Goal: Transaction & Acquisition: Obtain resource

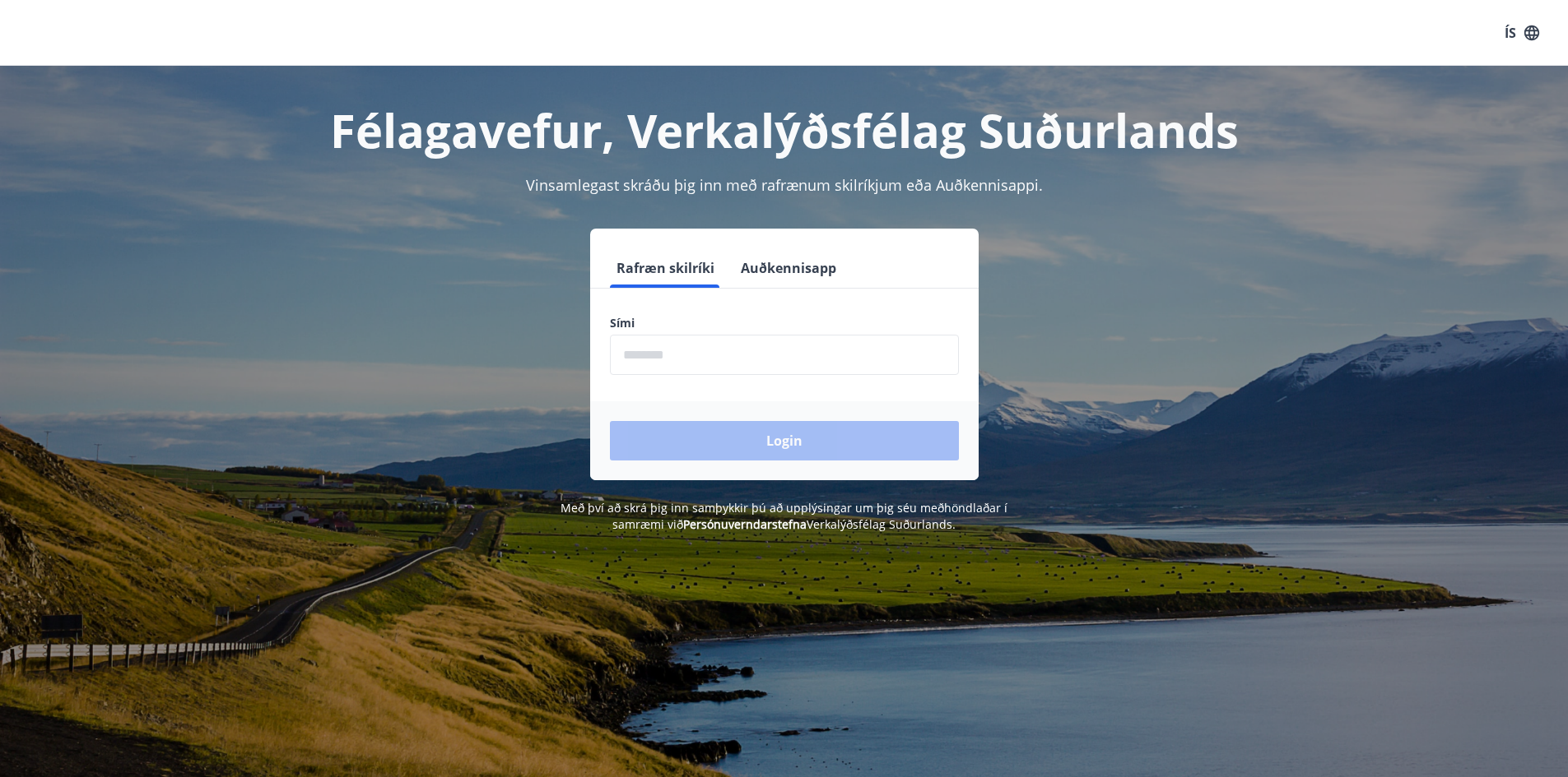
click at [793, 346] on input "phone" at bounding box center [785, 354] width 349 height 40
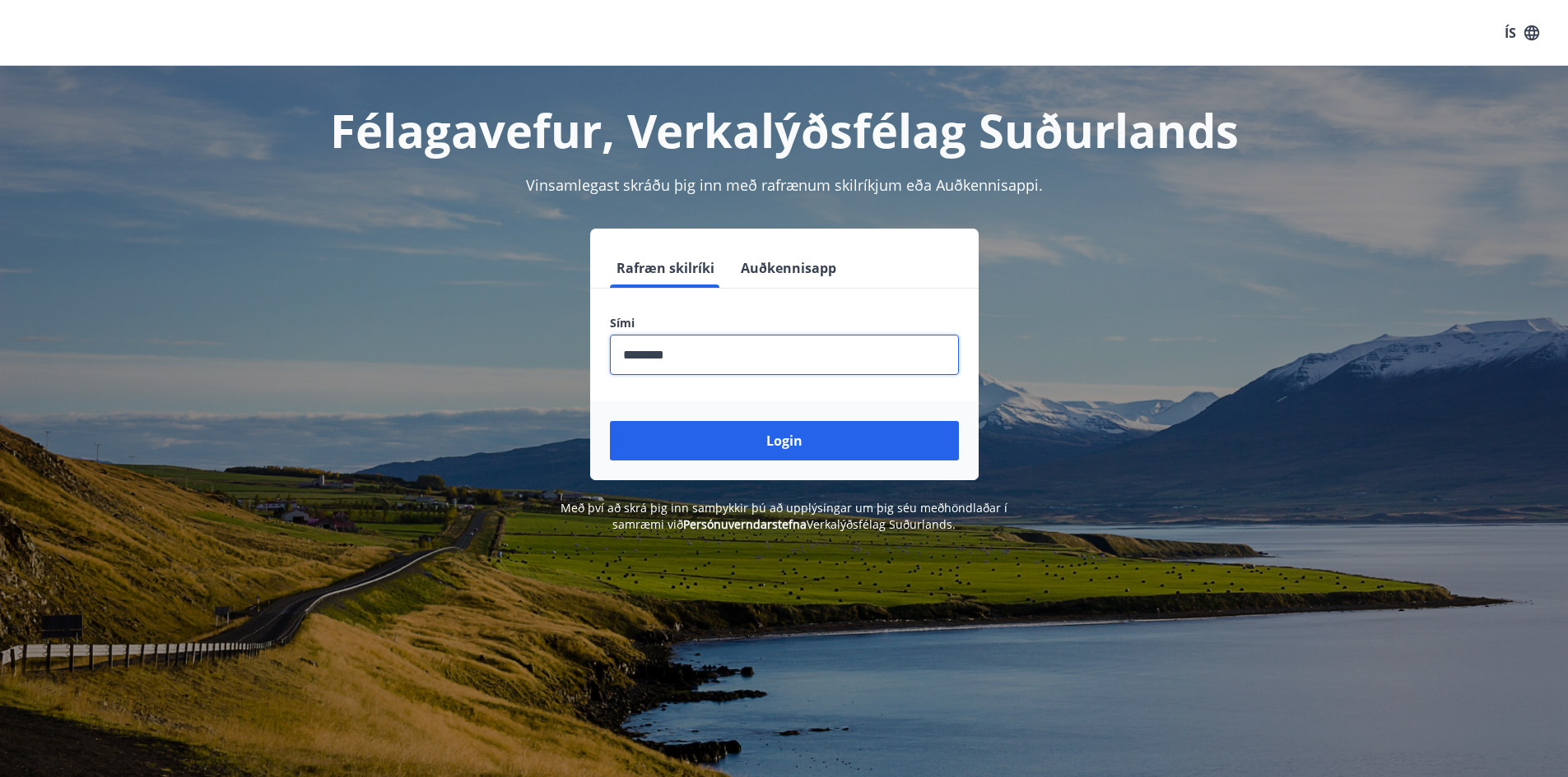
type input "********"
click at [610, 422] on button "Login" at bounding box center [785, 441] width 349 height 39
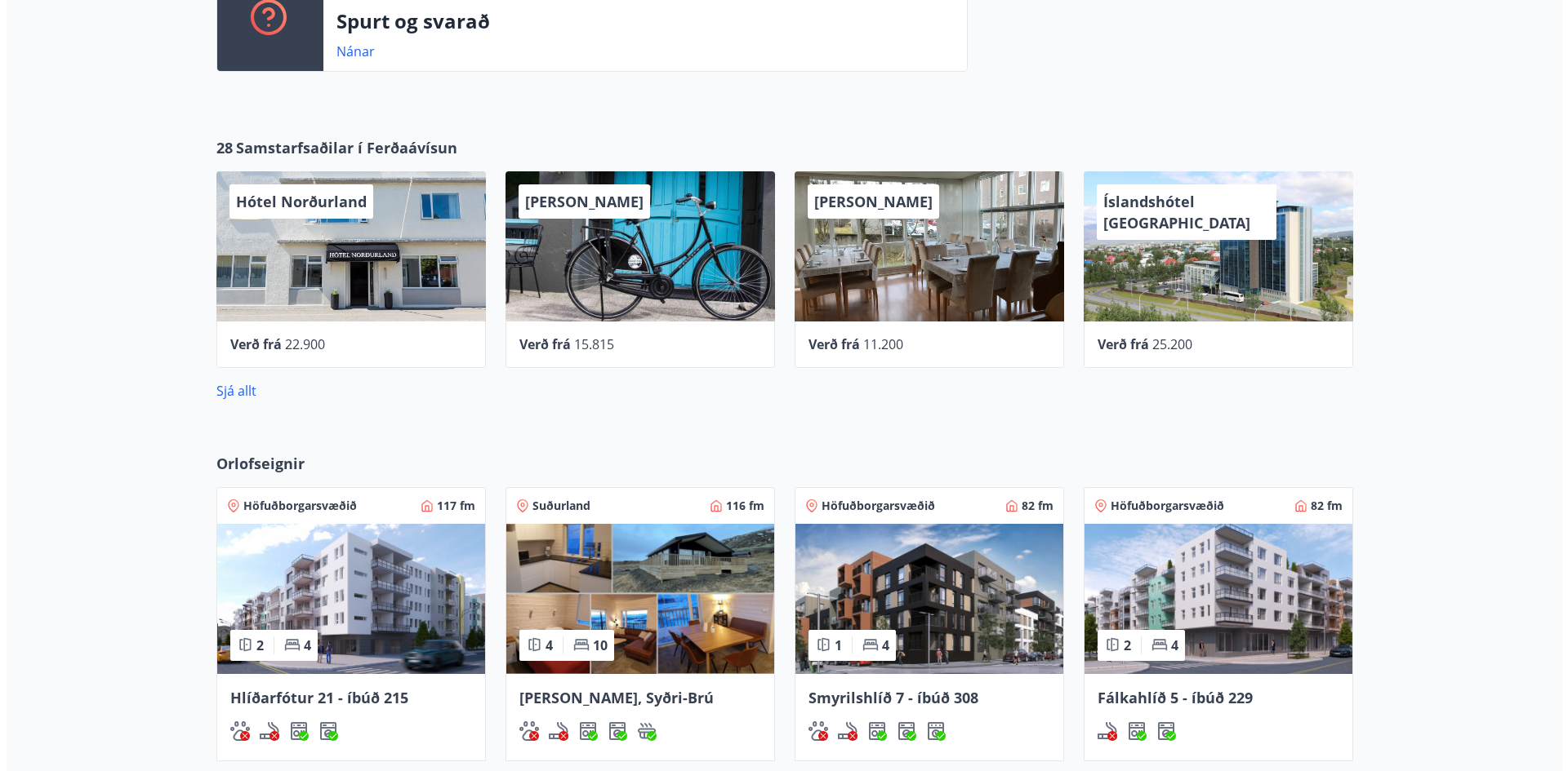
scroll to position [408, 0]
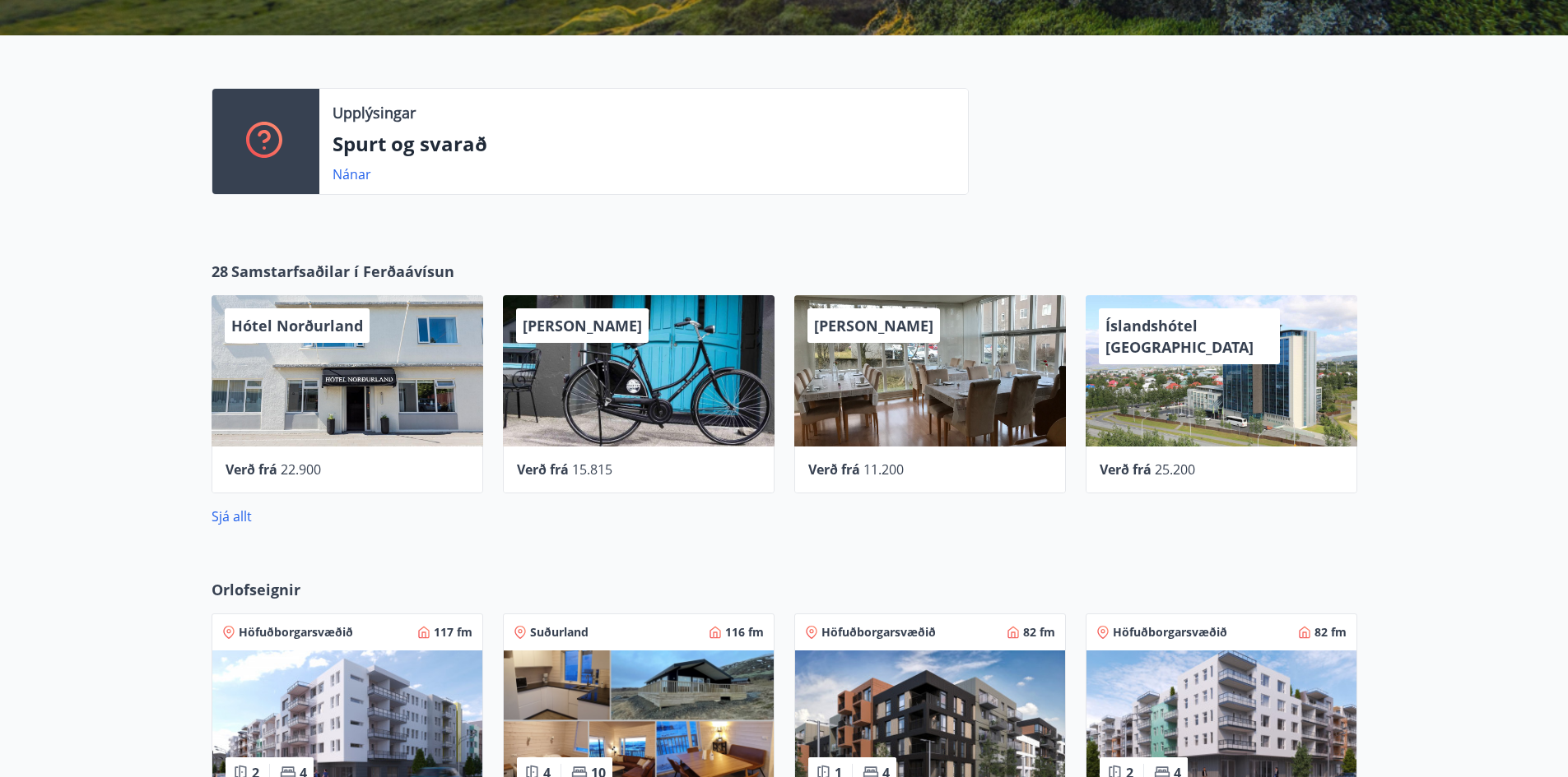
click at [1152, 454] on div "Verð frá 25.200" at bounding box center [1221, 470] width 272 height 47
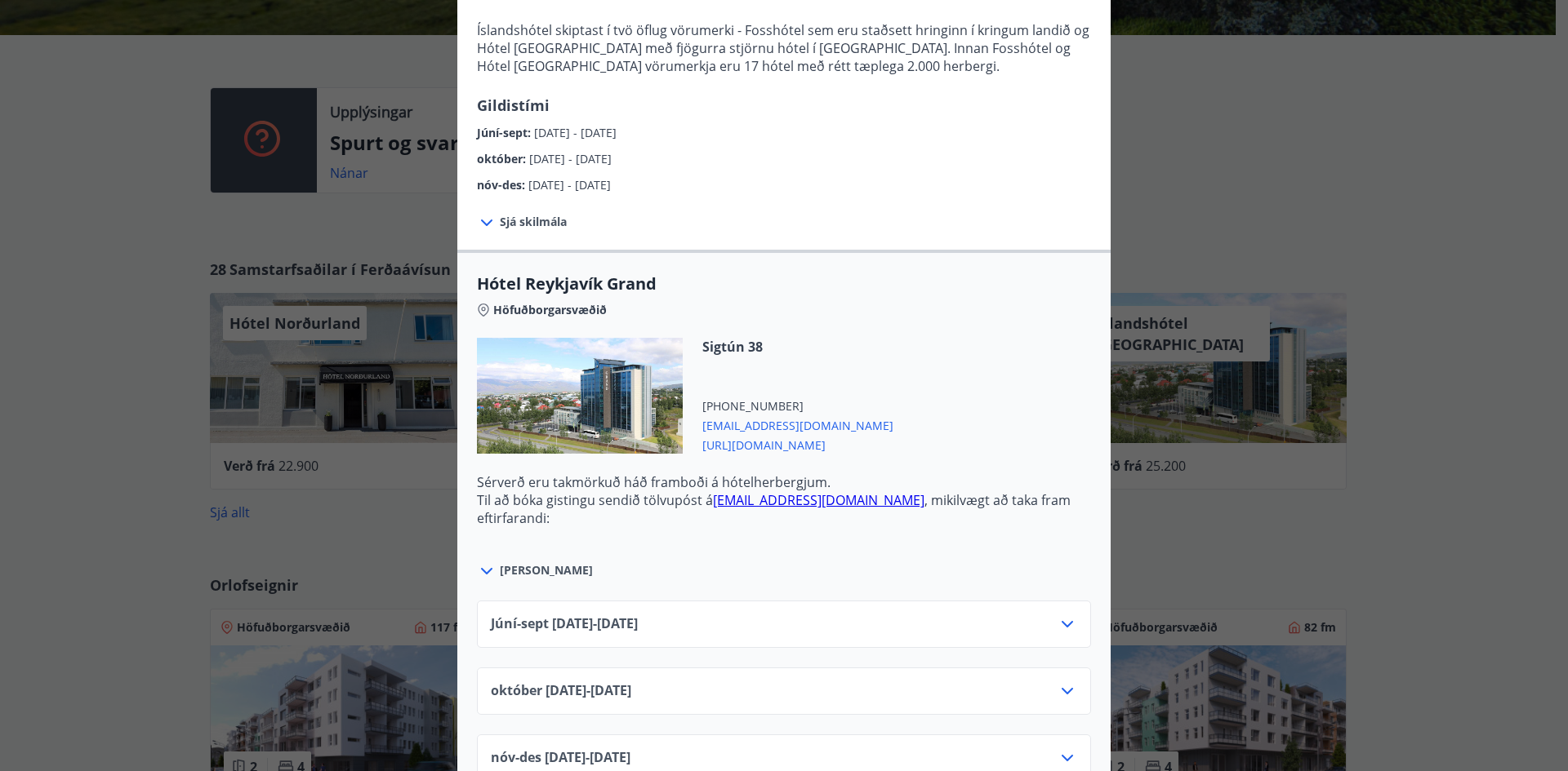
scroll to position [245, 0]
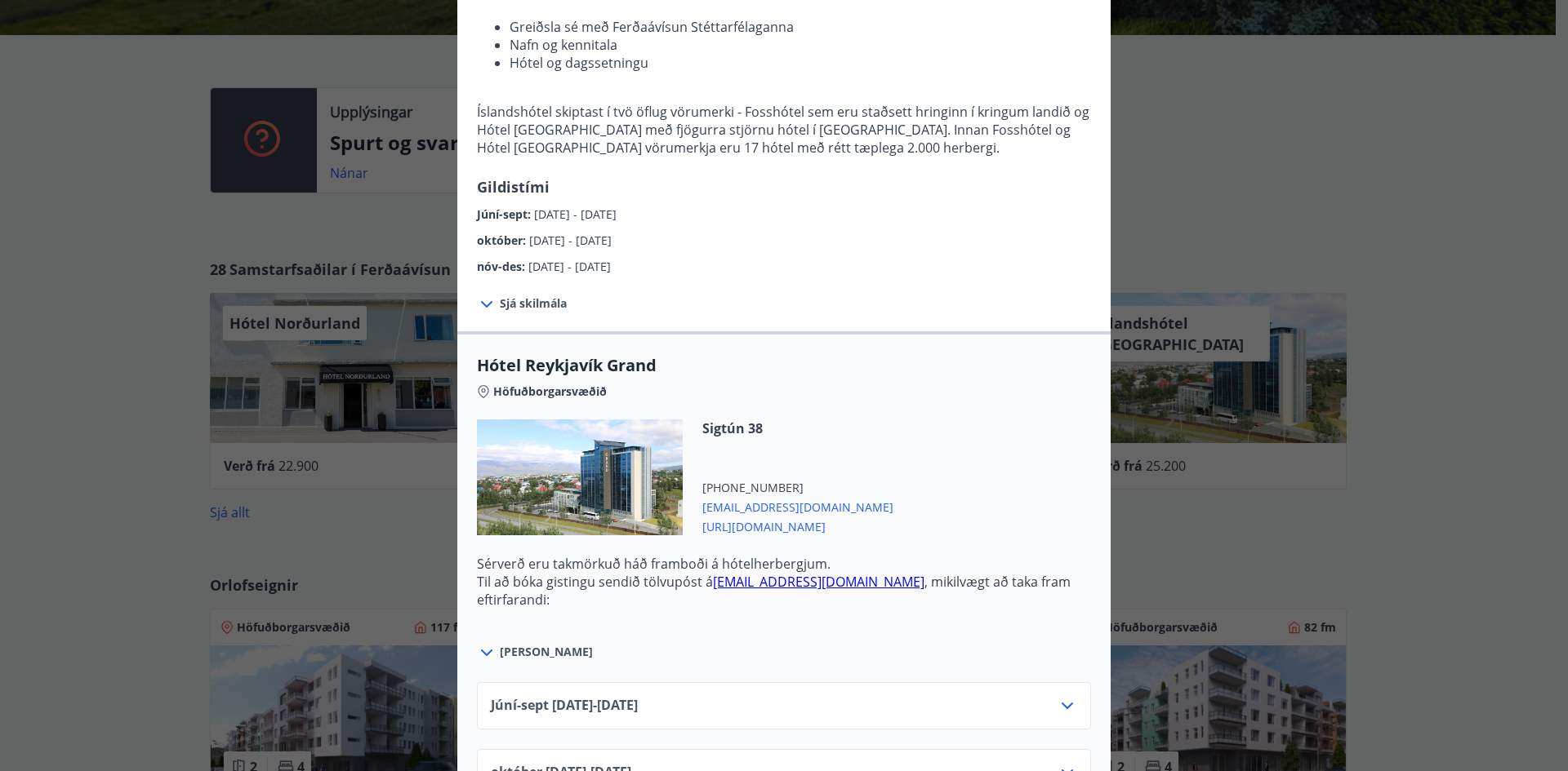
click at [1230, 70] on div "Íslandshótel Reykjavík Ekki er hægt að nýta Ferðaávísun fyrir bókanir sem eru g…" at bounding box center [784, 140] width 1568 height 771
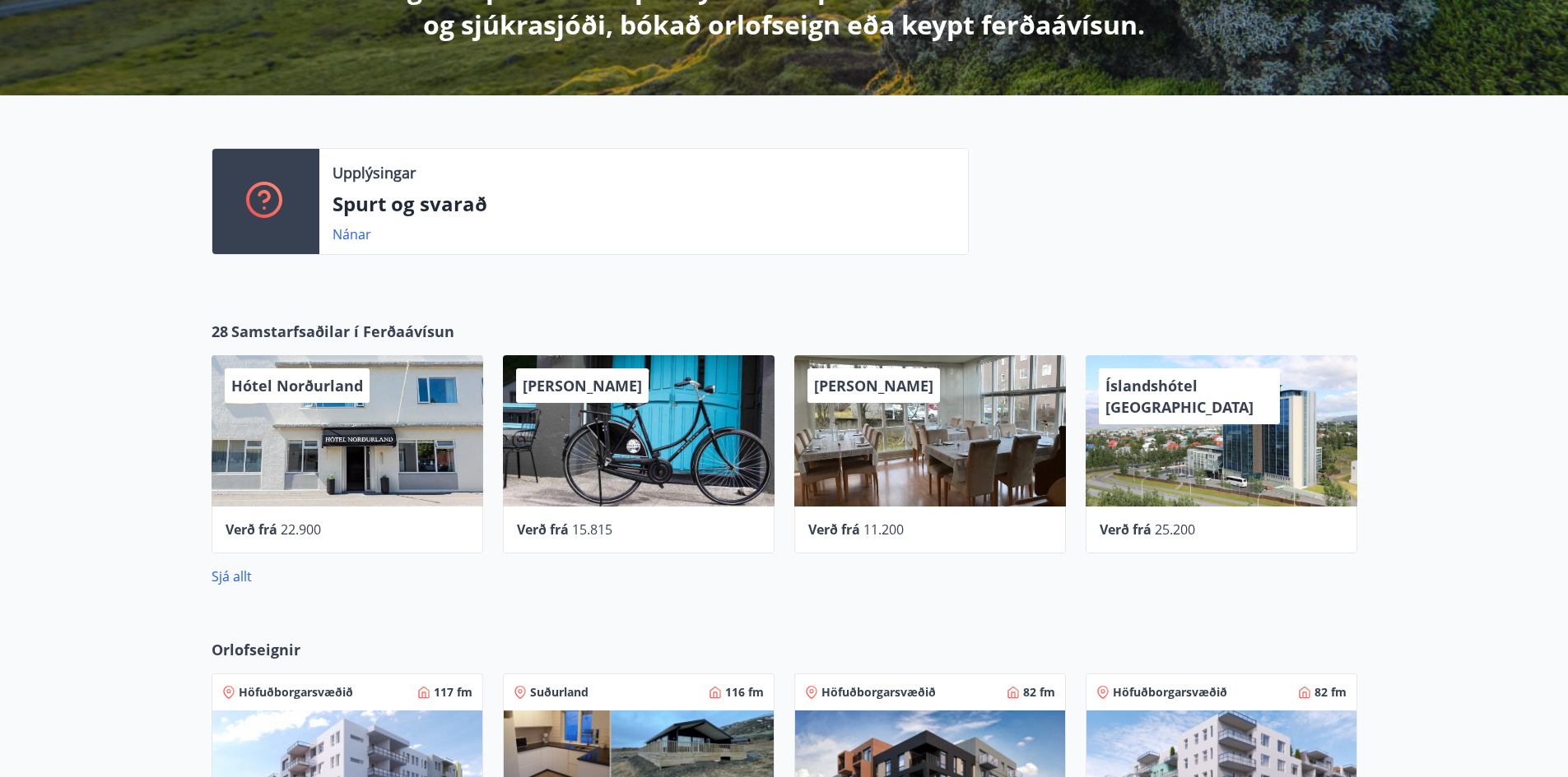
scroll to position [156, 0]
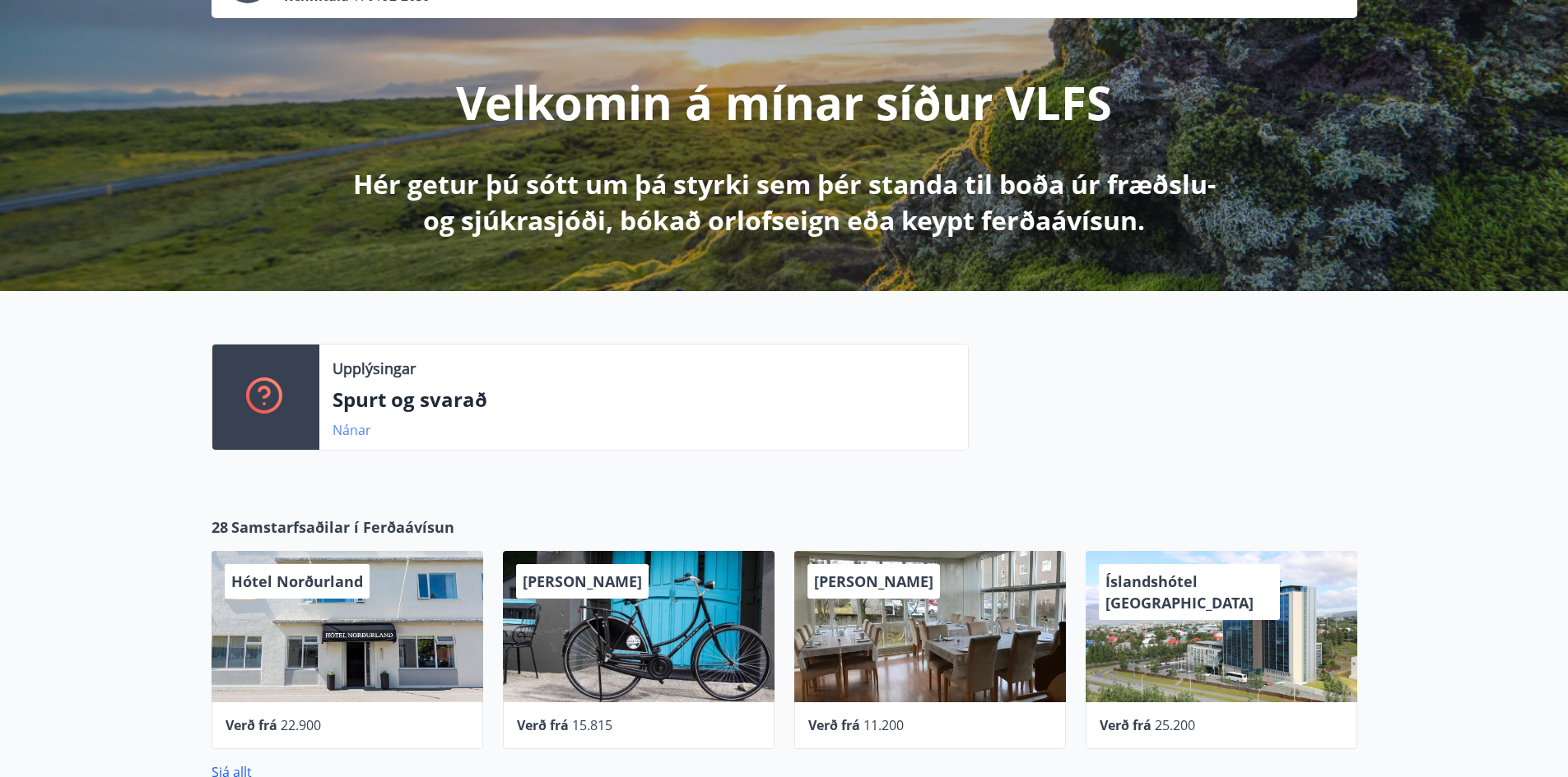
click at [355, 426] on link "Nánar" at bounding box center [351, 430] width 38 height 18
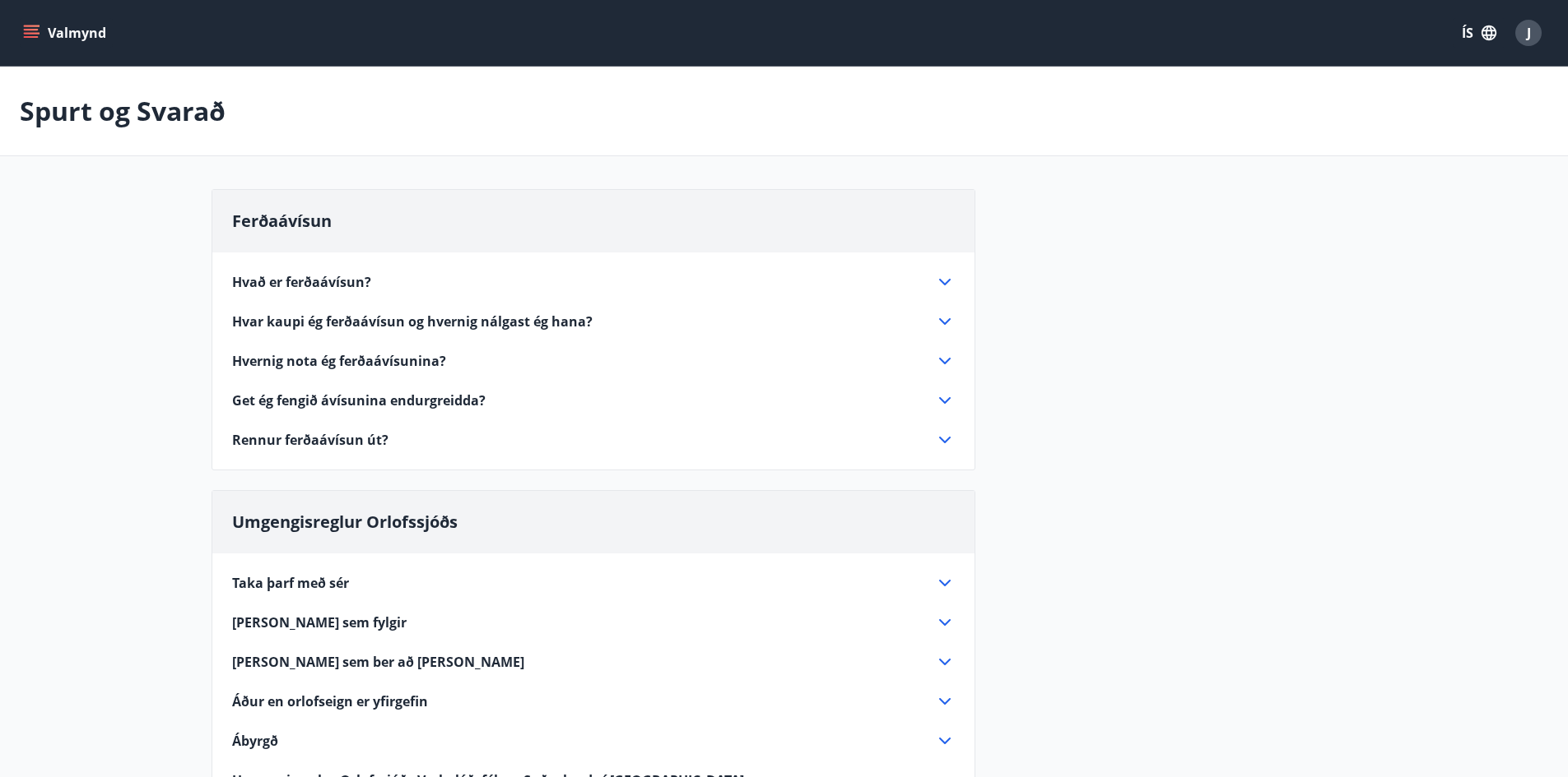
click at [955, 277] on div "Hvað er ferðaávísun? Ferðaávísun er inneign, sem þú getur notað til að greiða f…" at bounding box center [594, 352] width 763 height 198
click at [952, 278] on icon at bounding box center [945, 282] width 20 height 20
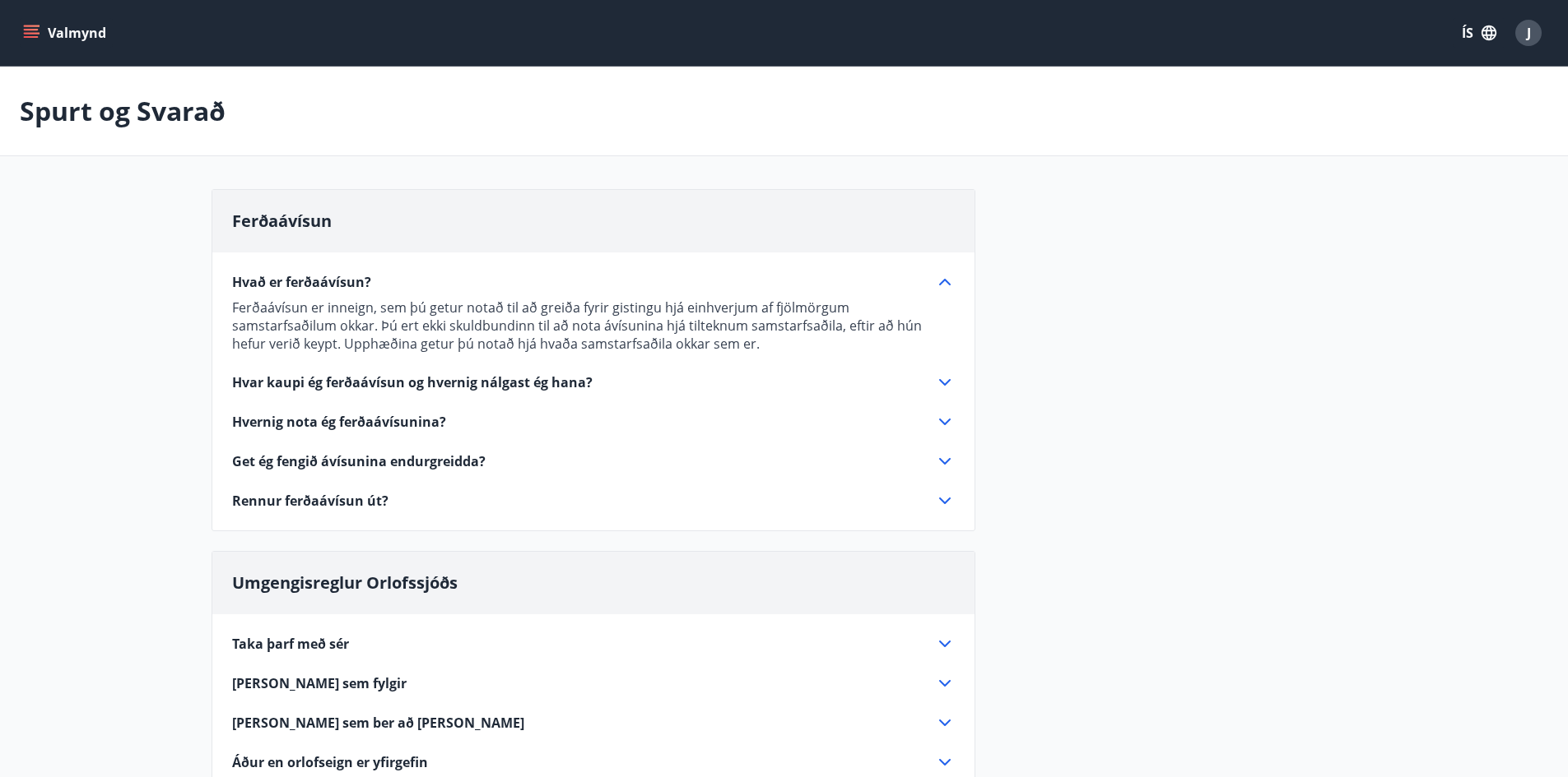
click at [945, 456] on icon at bounding box center [945, 461] width 20 height 20
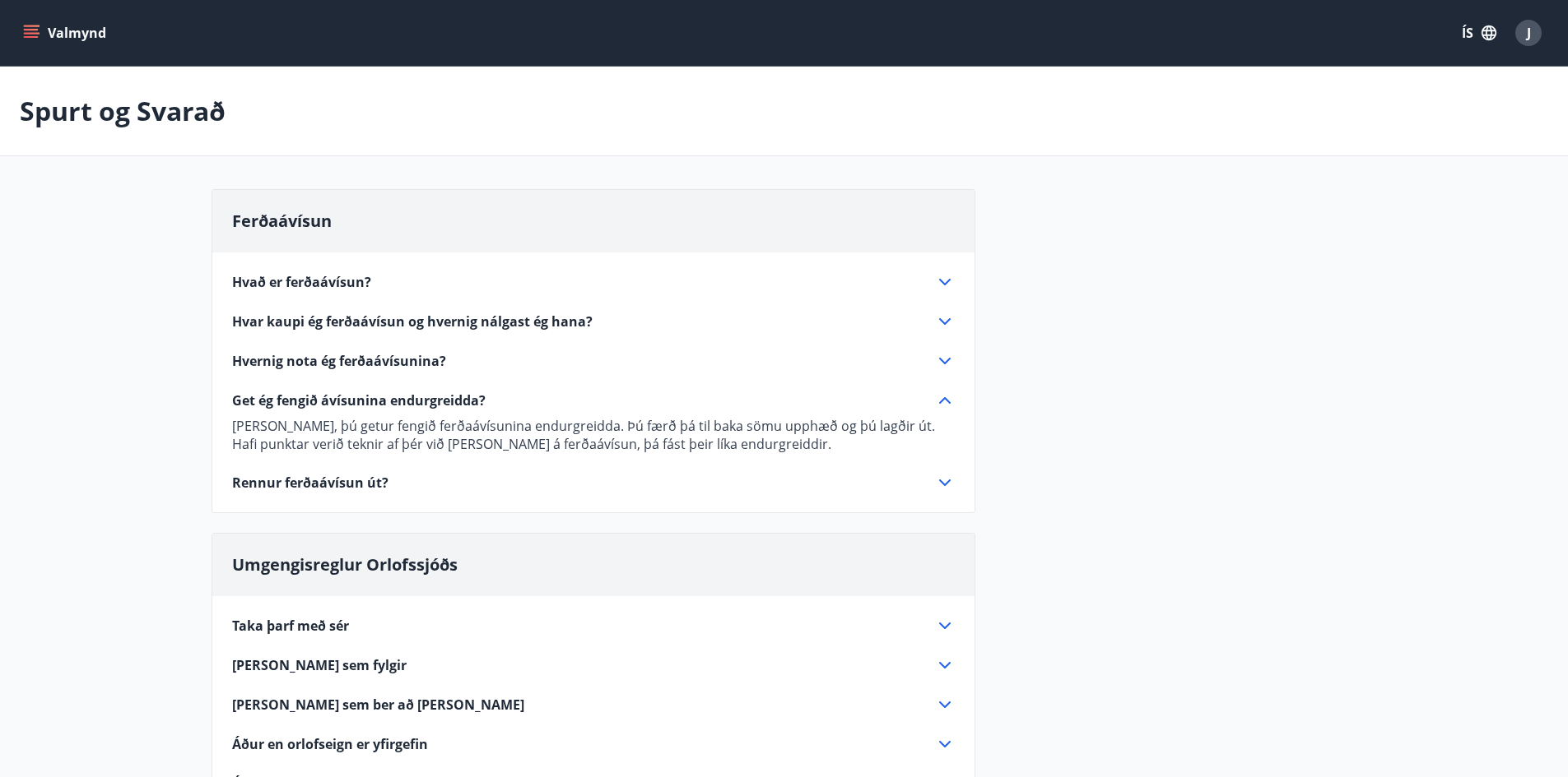
click at [940, 478] on icon at bounding box center [945, 482] width 20 height 20
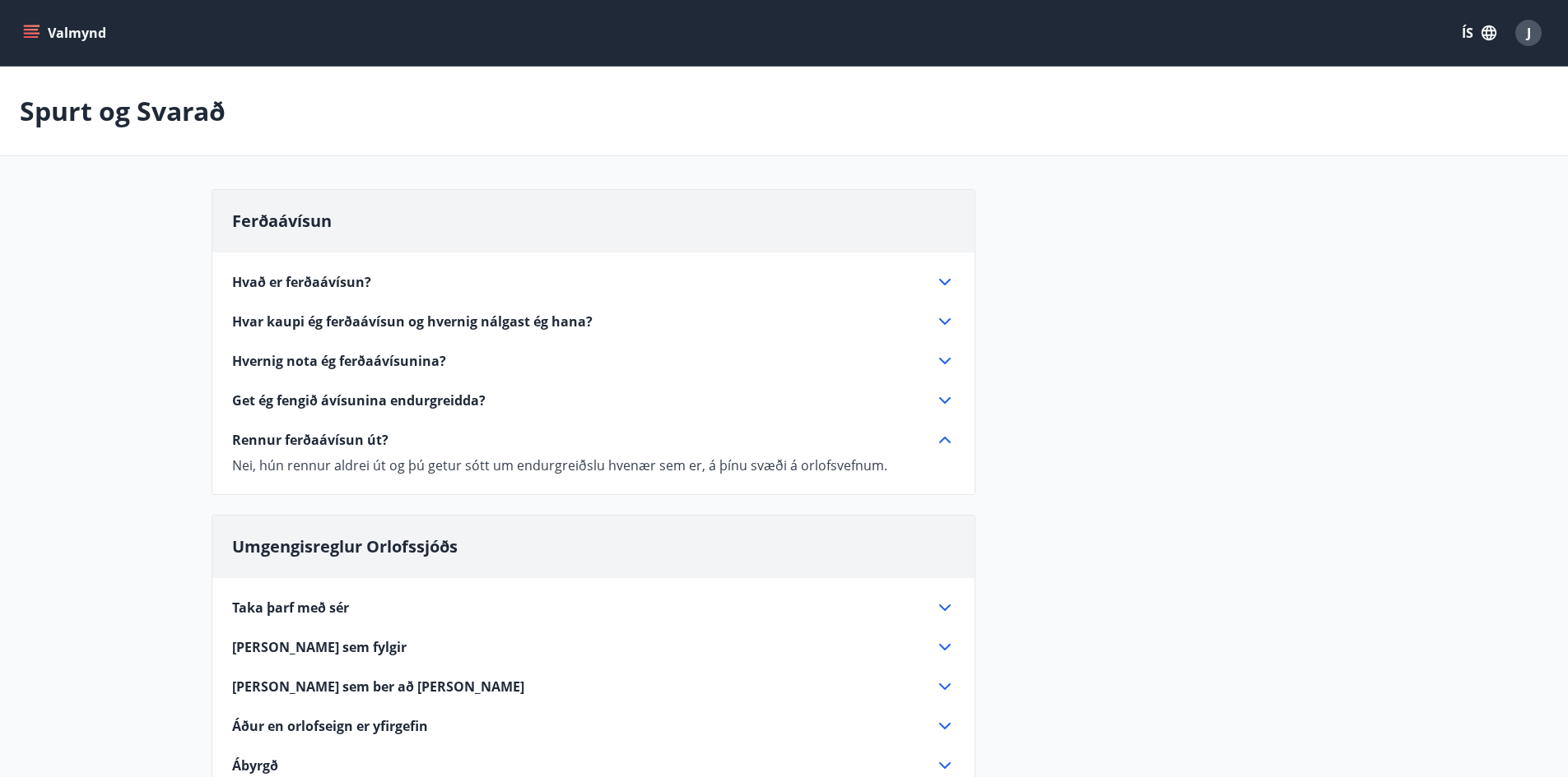
click at [947, 284] on icon at bounding box center [945, 282] width 20 height 20
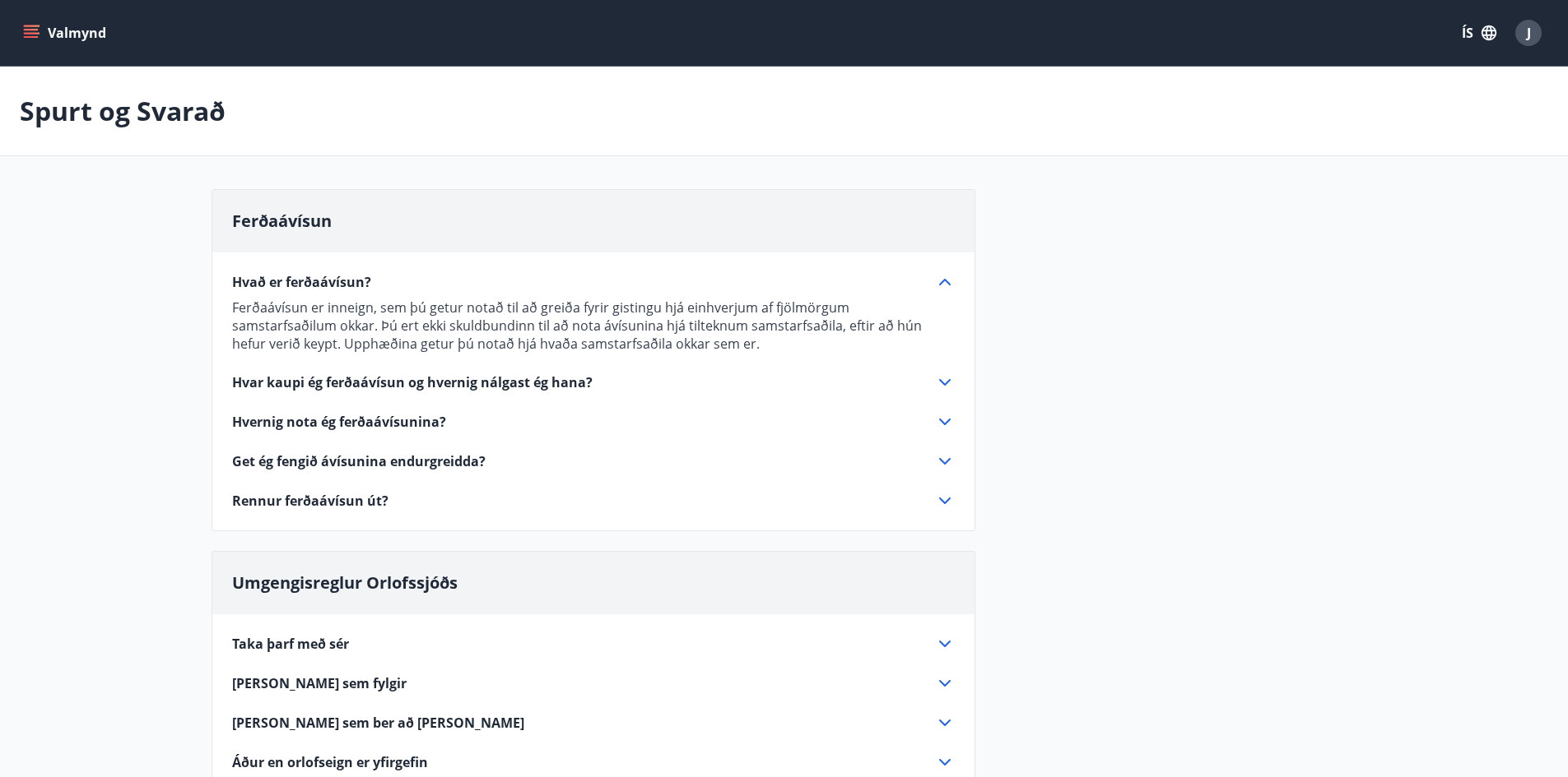
click at [946, 377] on icon at bounding box center [945, 382] width 20 height 20
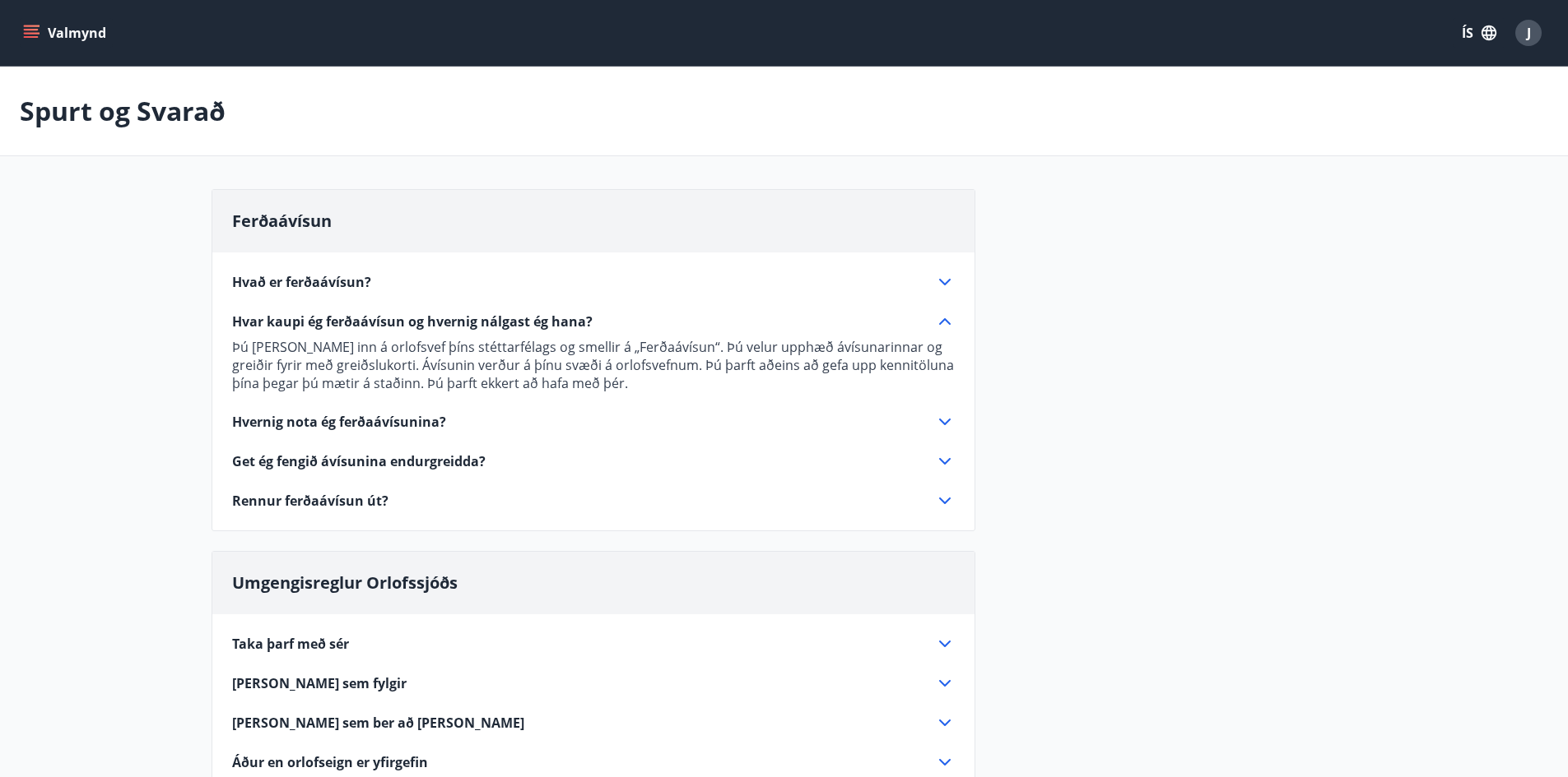
click at [944, 429] on icon at bounding box center [945, 422] width 20 height 20
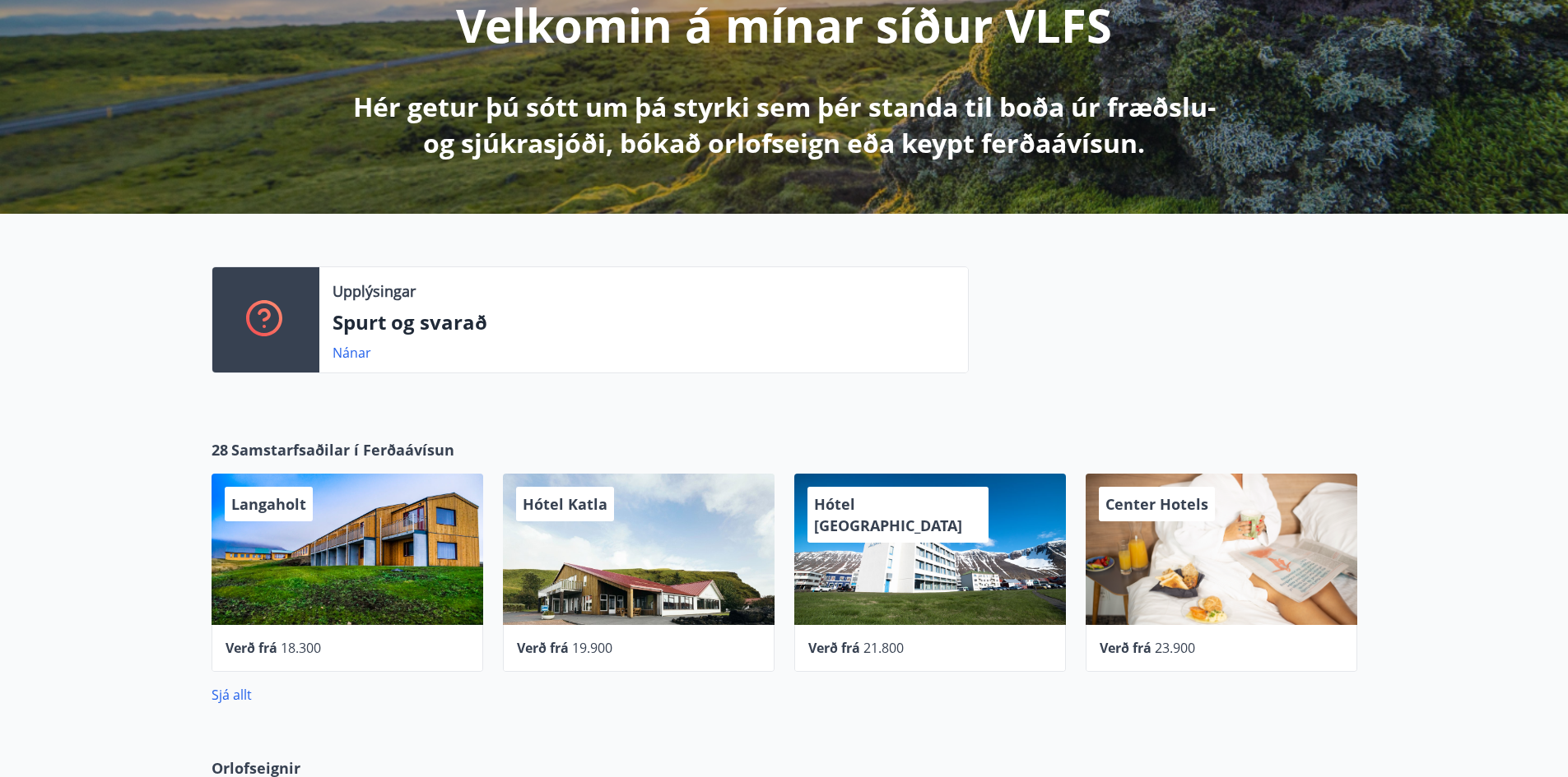
scroll to position [484, 0]
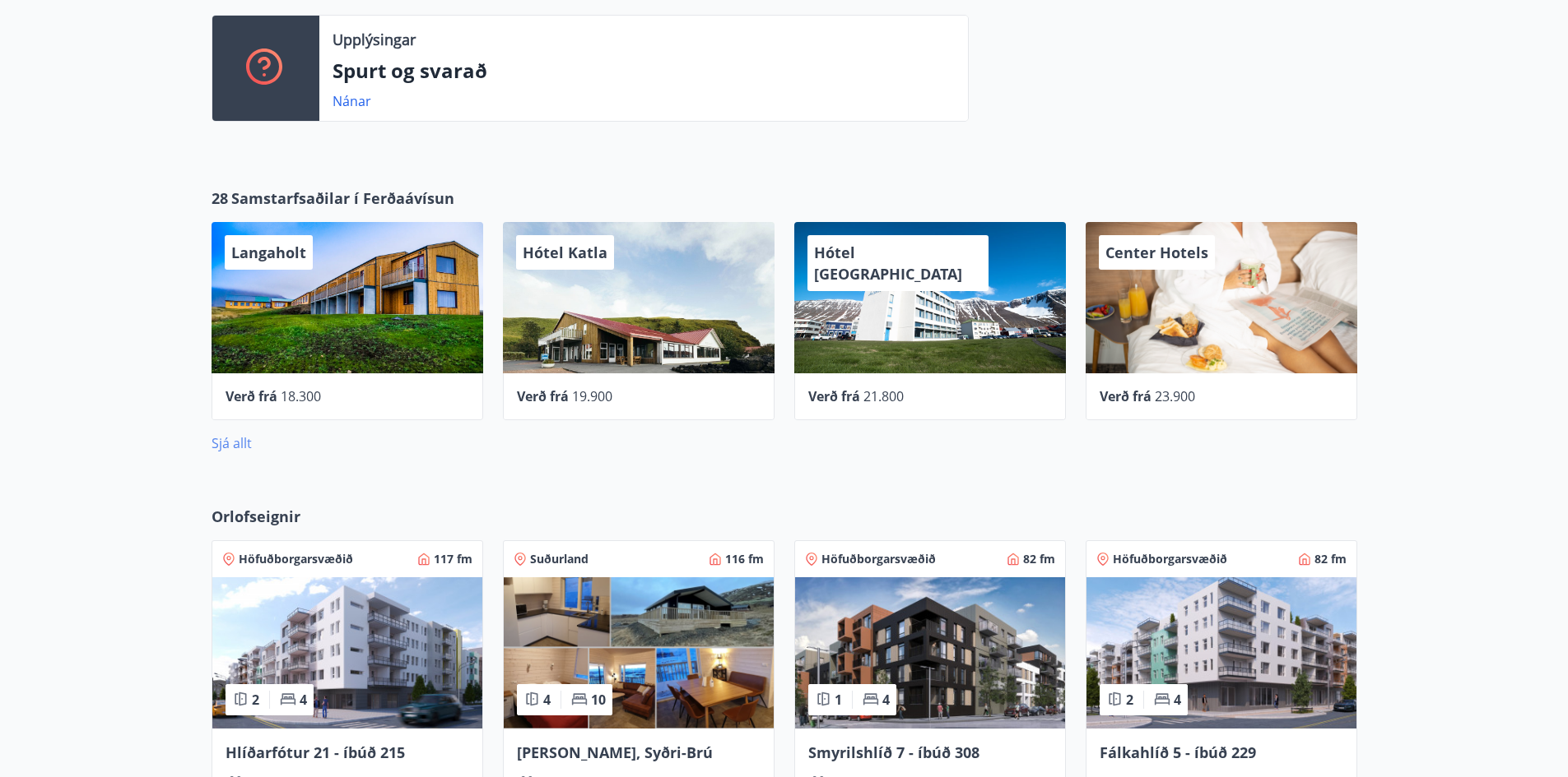
click at [231, 442] on link "Sjá allt" at bounding box center [231, 443] width 40 height 18
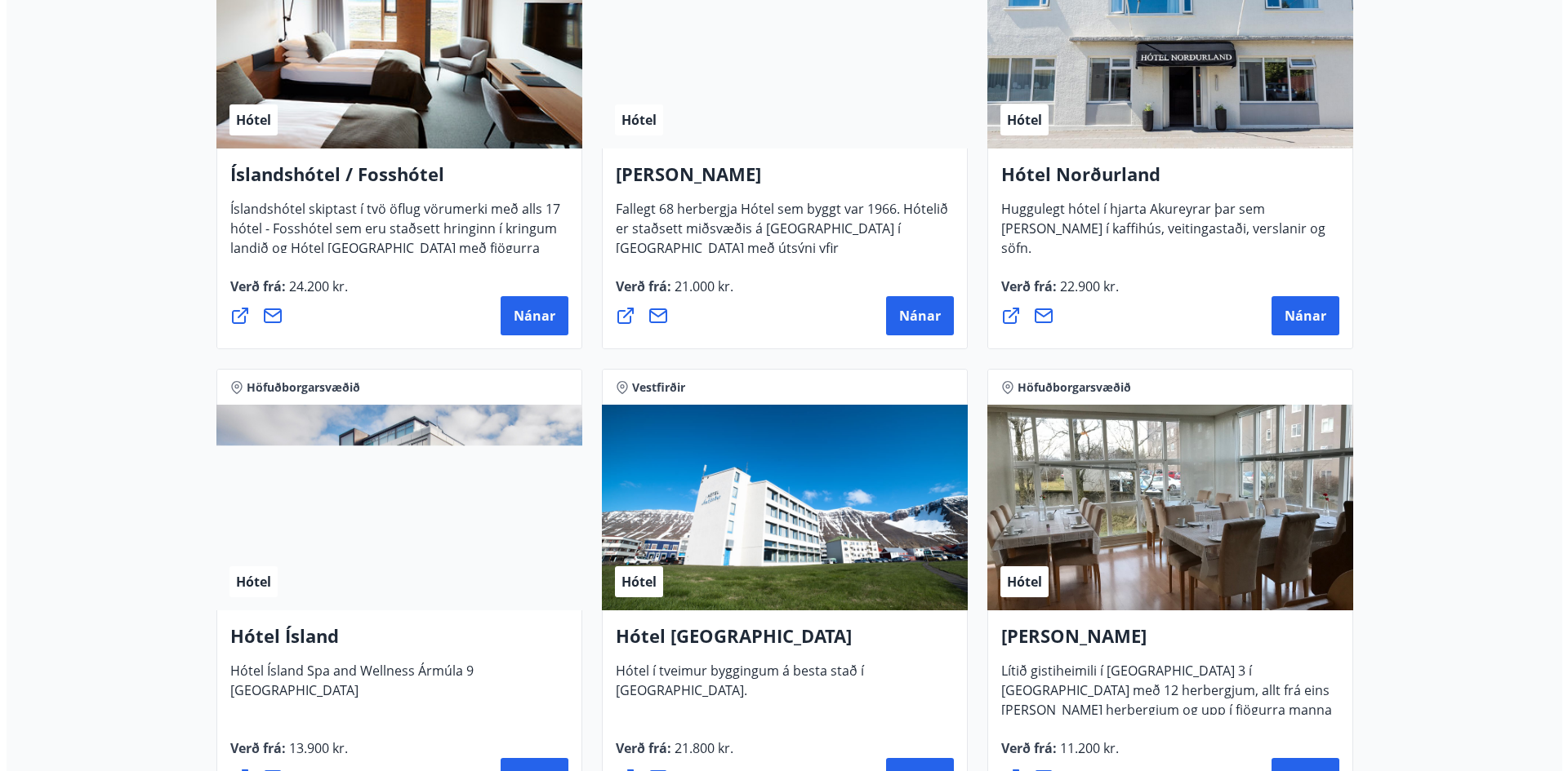
scroll to position [2368, 0]
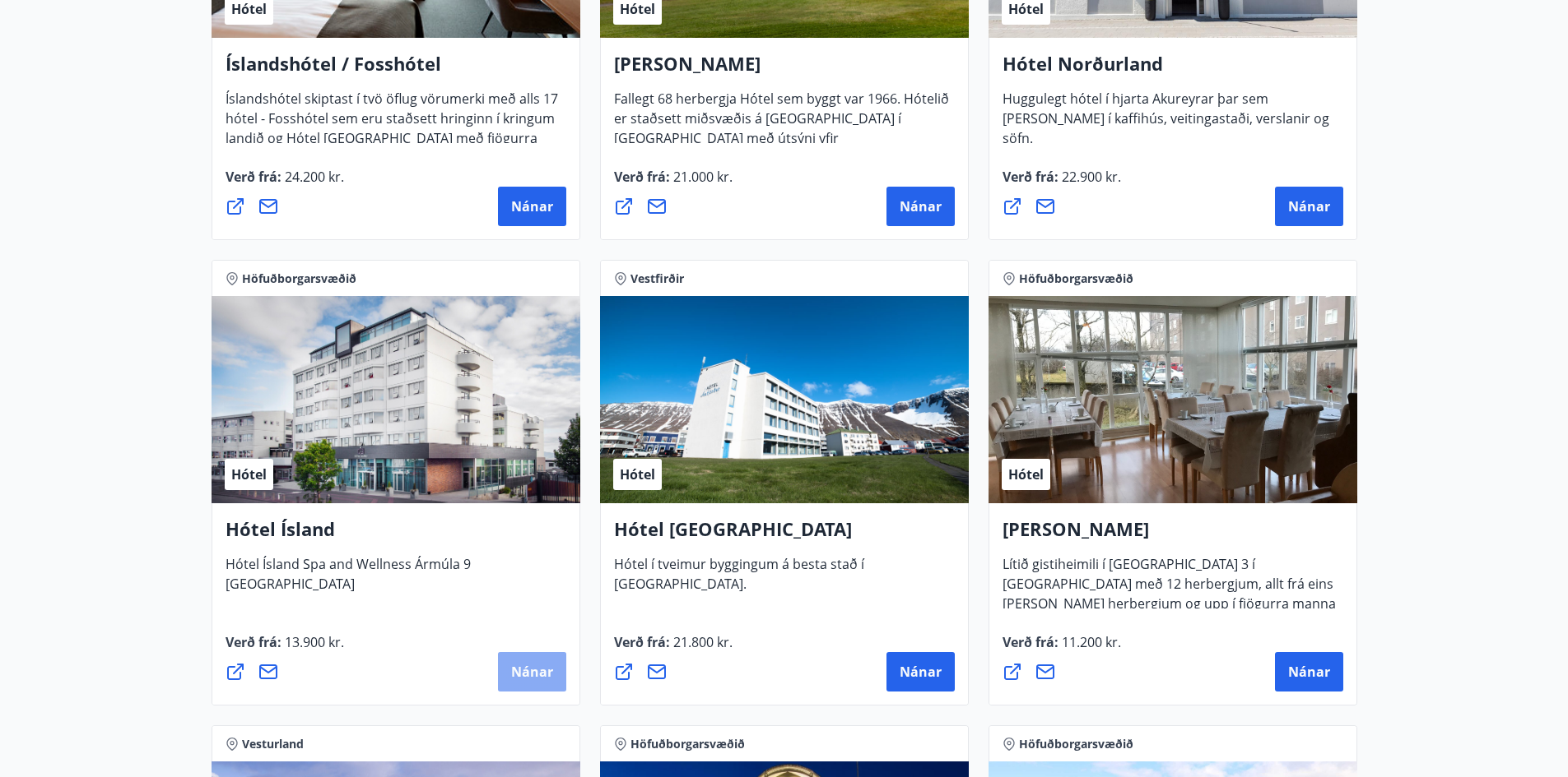
click at [519, 659] on button "Nánar" at bounding box center [532, 672] width 68 height 39
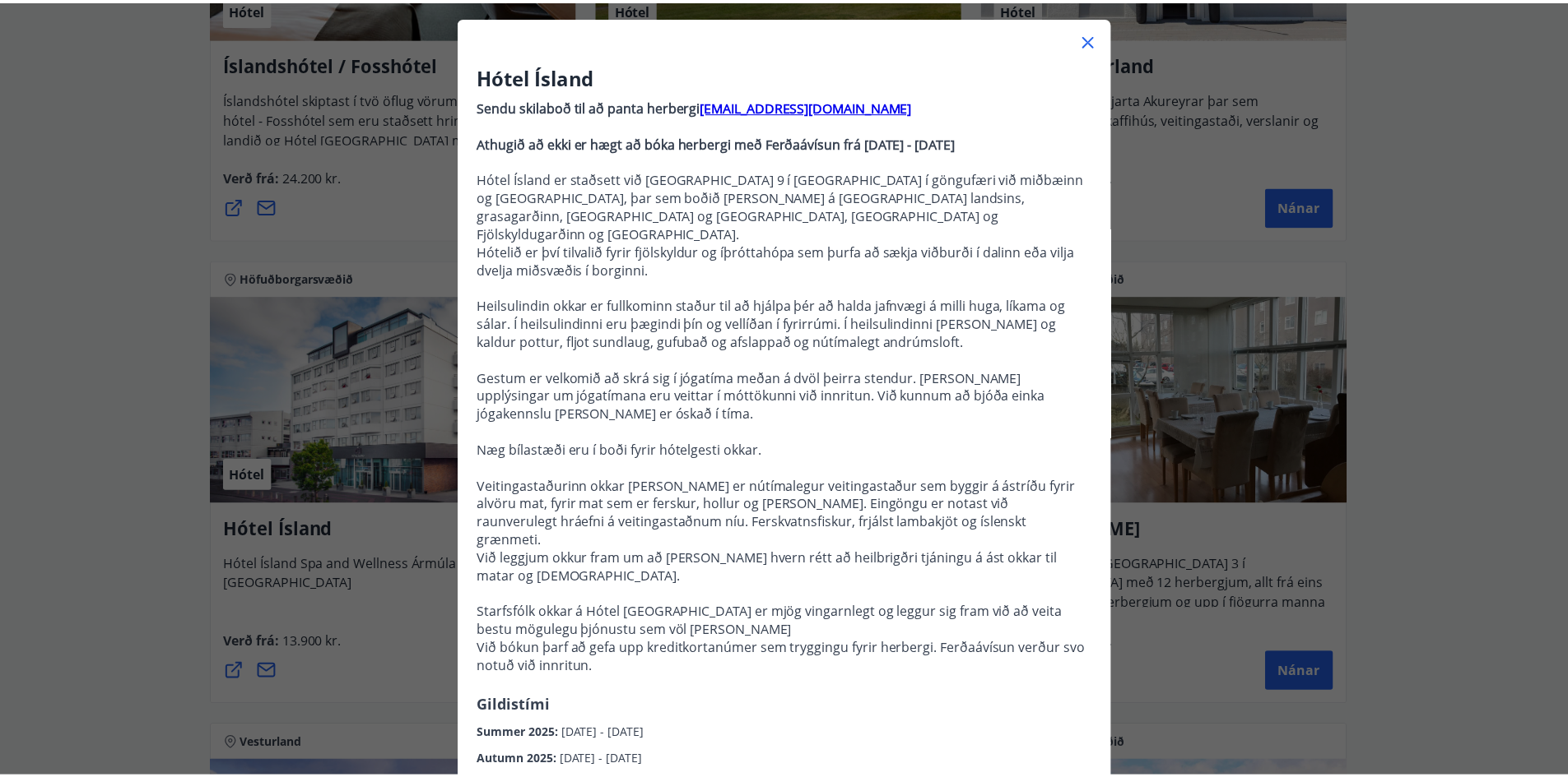
scroll to position [0, 0]
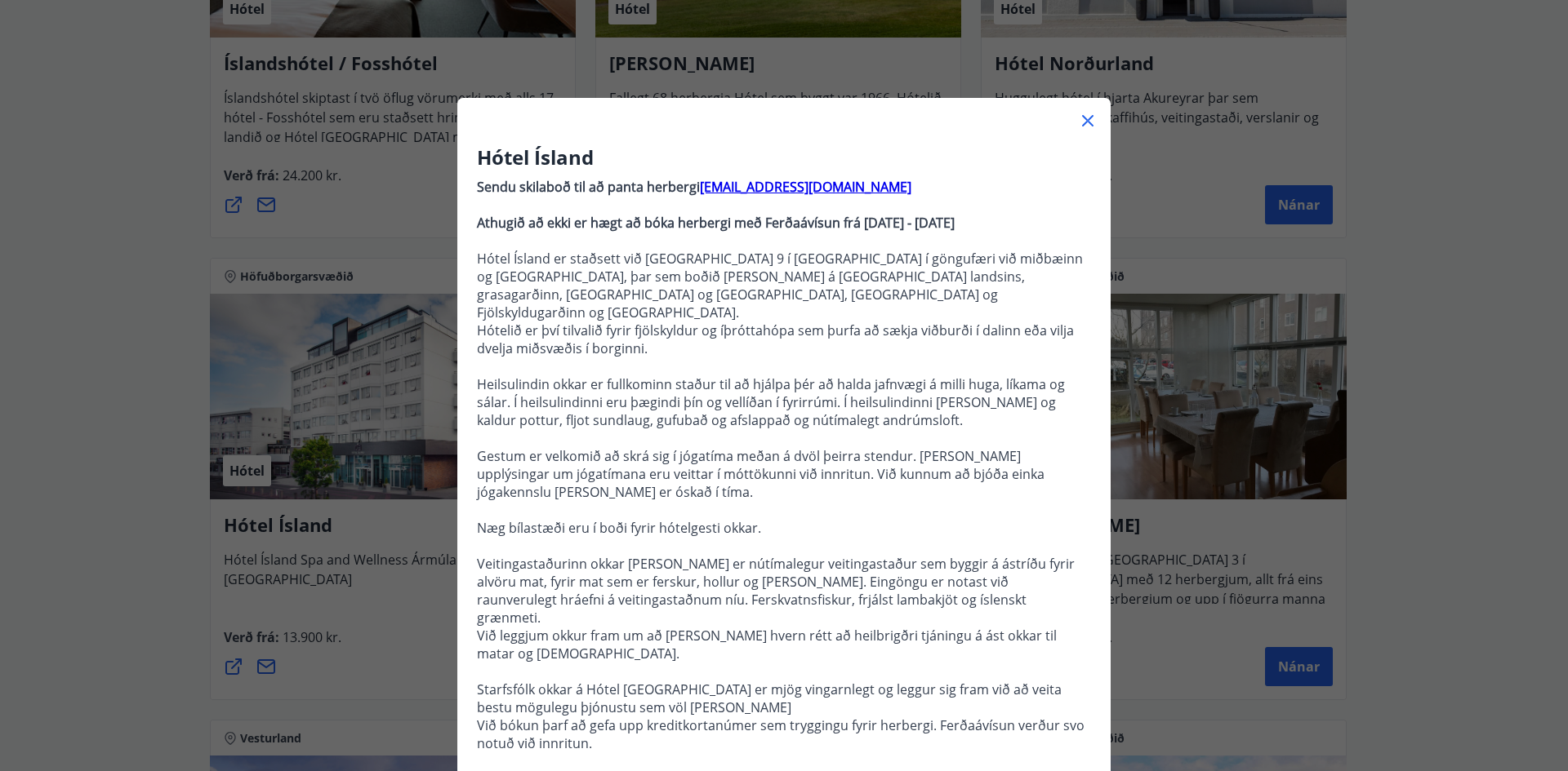
click at [1084, 120] on icon at bounding box center [1087, 120] width 19 height 19
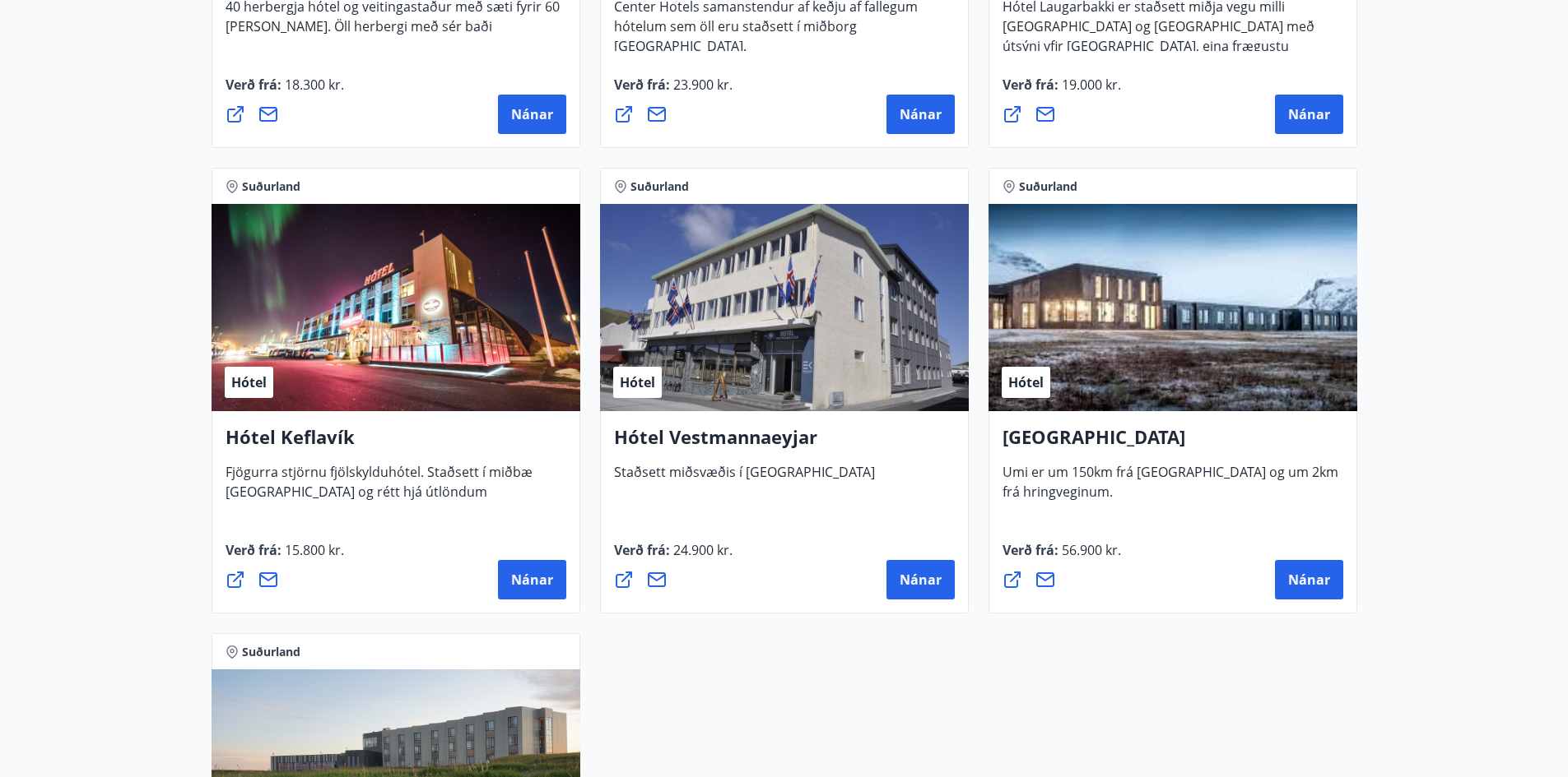
scroll to position [3866, 0]
